Goal: Information Seeking & Learning: Learn about a topic

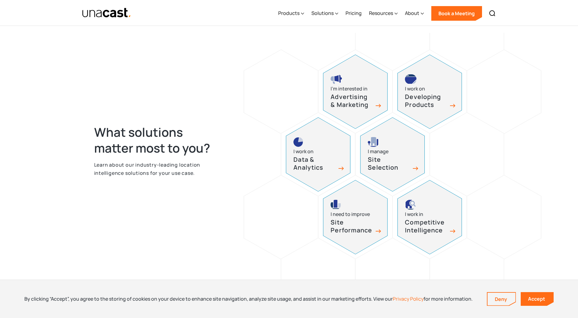
scroll to position [152, 0]
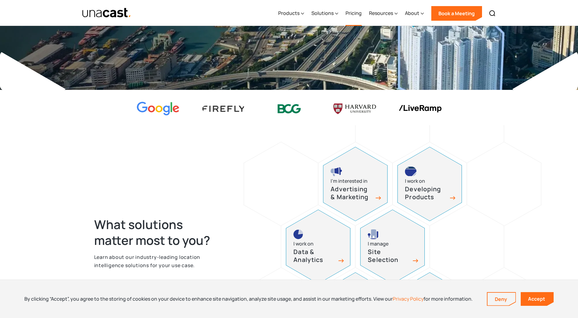
click at [353, 15] on link "Pricing" at bounding box center [354, 13] width 16 height 25
click at [531, 297] on link "Accept" at bounding box center [537, 299] width 33 height 14
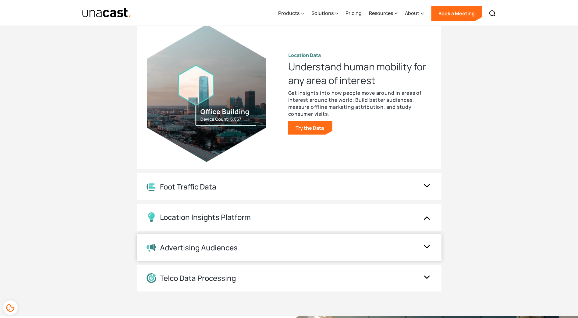
scroll to position [701, 0]
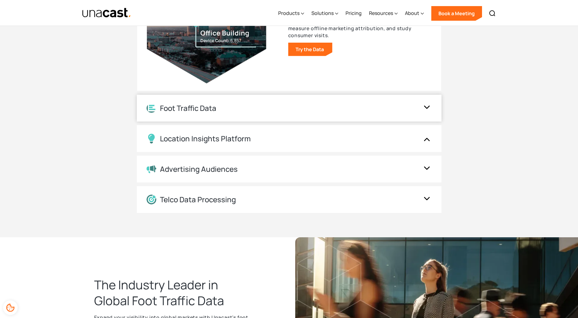
click at [299, 106] on div "Foot Traffic Data" at bounding box center [283, 108] width 273 height 9
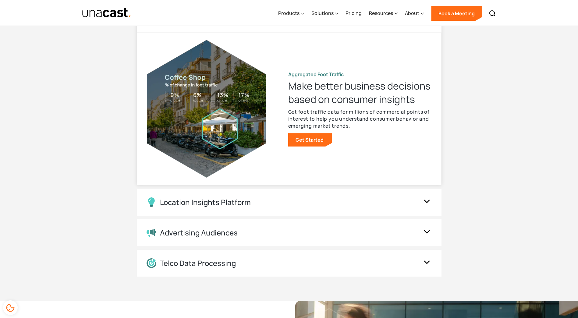
scroll to position [640, 0]
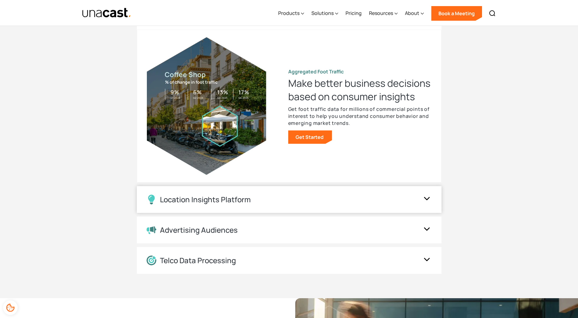
click at [303, 193] on div "Location Insights Platform" at bounding box center [289, 199] width 305 height 27
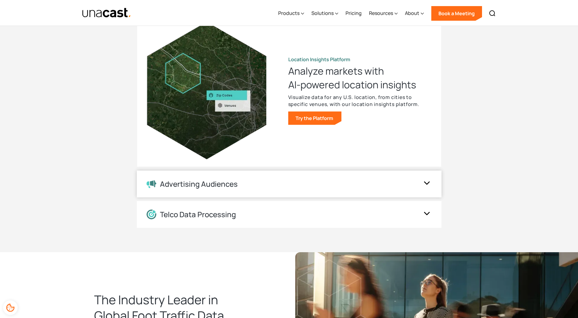
scroll to position [701, 0]
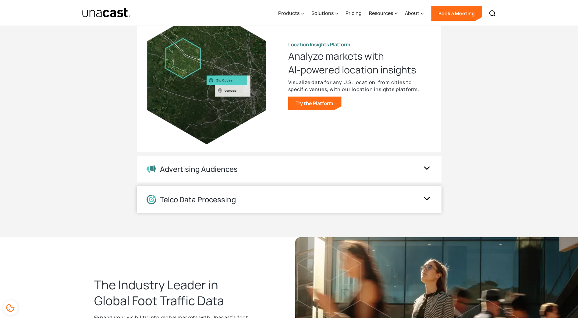
click at [229, 195] on div "Telco Data Processing" at bounding box center [198, 199] width 76 height 9
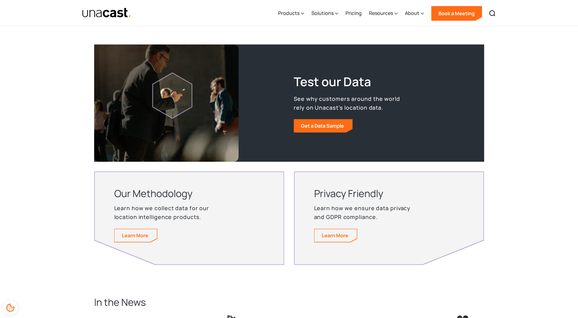
scroll to position [1128, 0]
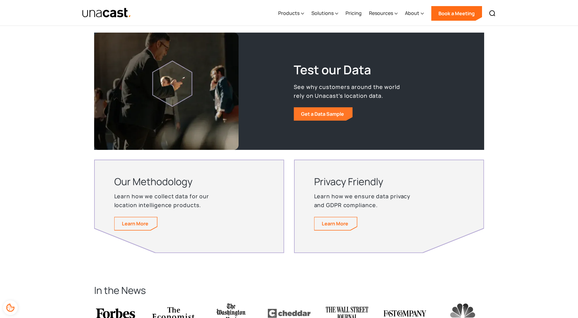
click at [326, 110] on link "Get a Data Sample" at bounding box center [323, 113] width 59 height 13
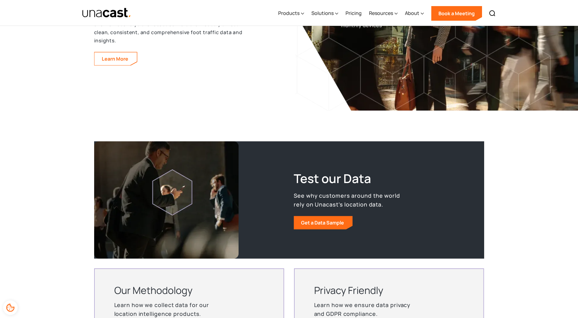
scroll to position [1011, 0]
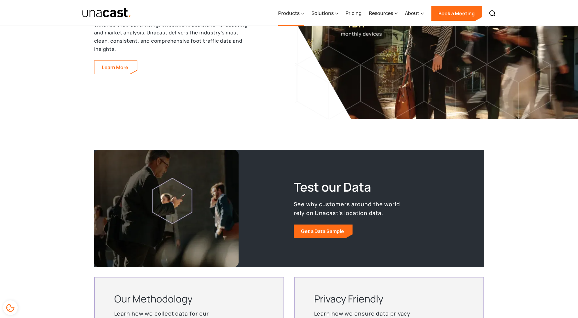
click at [297, 15] on div "Products" at bounding box center [288, 12] width 21 height 7
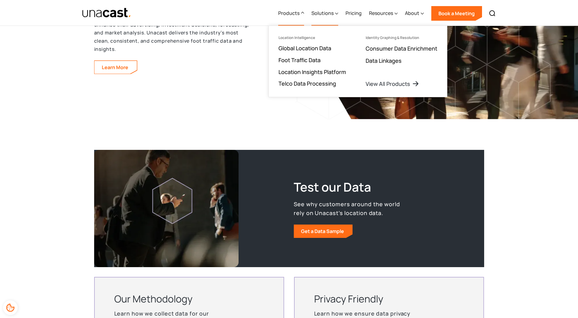
click at [319, 17] on div "Solutions" at bounding box center [325, 13] width 27 height 25
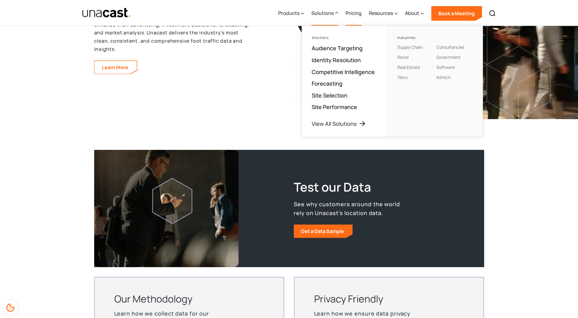
click at [358, 16] on link "Pricing" at bounding box center [354, 13] width 16 height 25
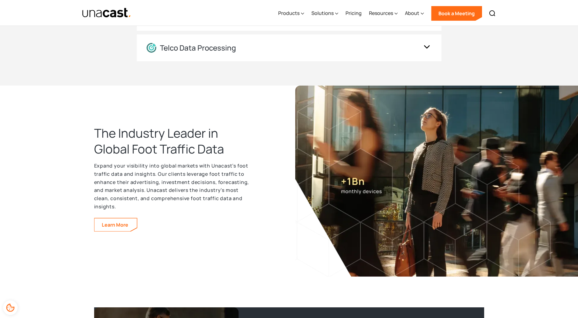
scroll to position [762, 0]
